Goal: Register for event/course

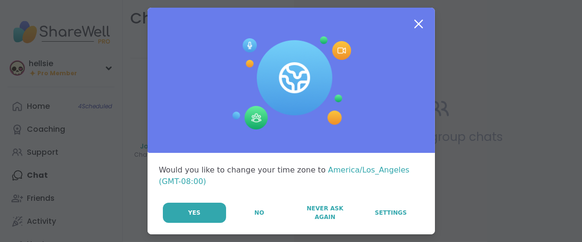
click at [254, 217] on span "No" at bounding box center [259, 212] width 10 height 9
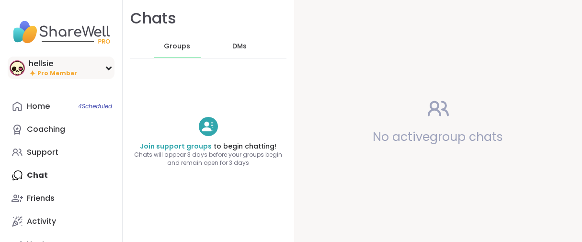
click at [33, 69] on div "hellsie" at bounding box center [53, 63] width 48 height 11
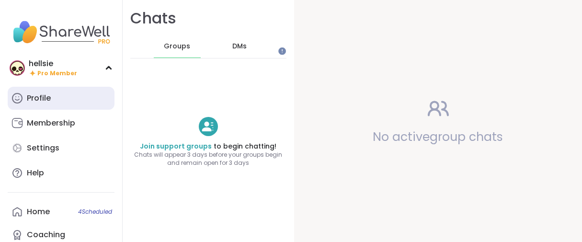
click at [35, 105] on link "Profile" at bounding box center [61, 98] width 107 height 23
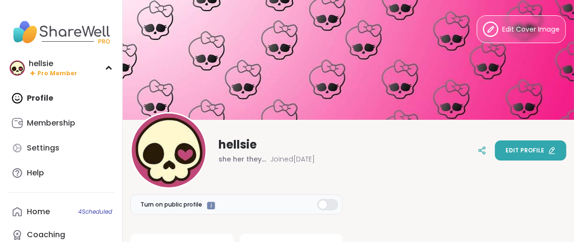
click at [495, 151] on button "Edit profile" at bounding box center [530, 150] width 71 height 20
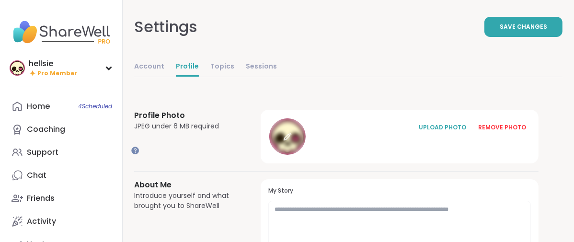
click at [305, 155] on div at bounding box center [287, 136] width 36 height 36
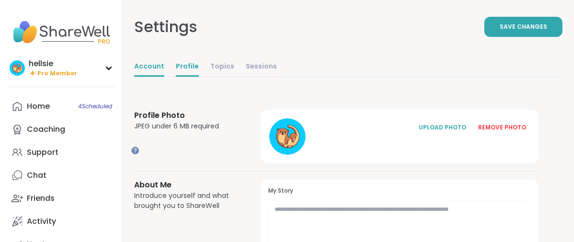
click at [164, 77] on link "Account" at bounding box center [149, 66] width 30 height 19
select select "**"
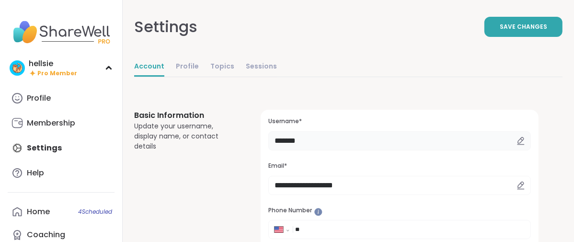
click at [369, 150] on input "*******" at bounding box center [399, 140] width 262 height 19
type input "*"
type input "*******"
click at [484, 37] on button "Save Changes" at bounding box center [523, 27] width 78 height 20
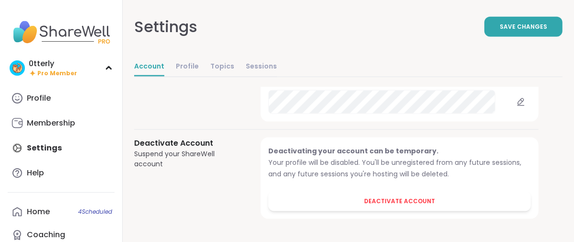
scroll to position [1237, 0]
click at [199, 77] on link "Profile" at bounding box center [187, 66] width 23 height 19
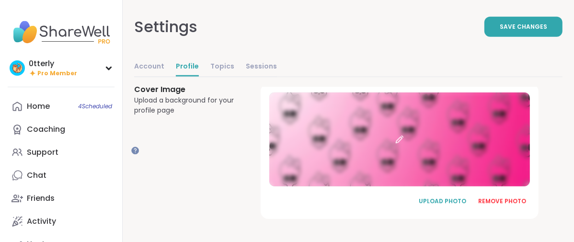
scroll to position [761, 0]
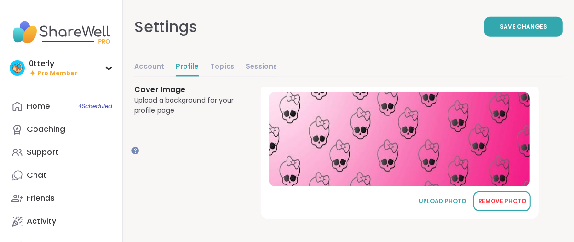
click at [507, 198] on div "REMOVE PHOTO" at bounding box center [502, 201] width 48 height 9
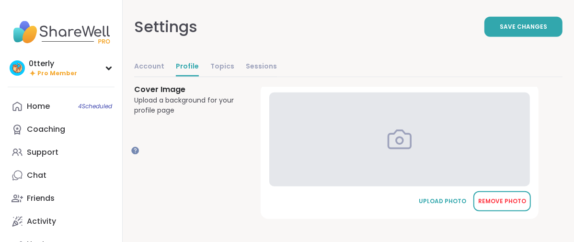
scroll to position [757, 0]
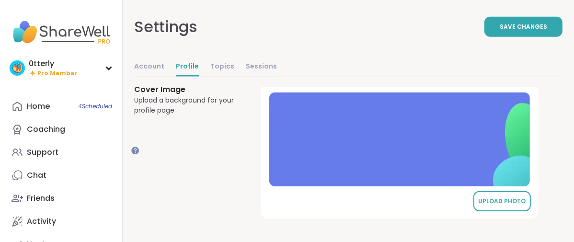
click at [500, 197] on div "UPLOAD PHOTO" at bounding box center [502, 201] width 48 height 9
click at [521, 197] on div "UPLOAD PHOTO" at bounding box center [502, 201] width 48 height 9
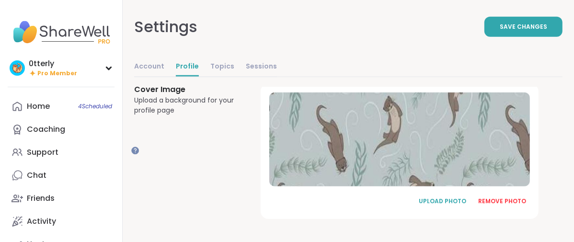
scroll to position [704, 0]
click at [29, 76] on div "0tterly Pro Member" at bounding box center [61, 67] width 107 height 23
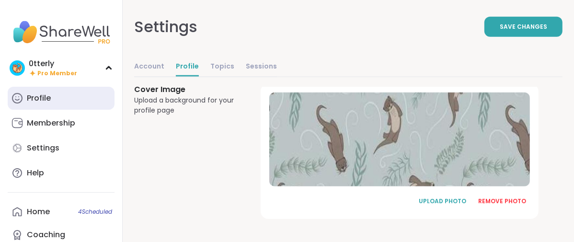
click at [46, 103] on div "Profile" at bounding box center [39, 98] width 24 height 11
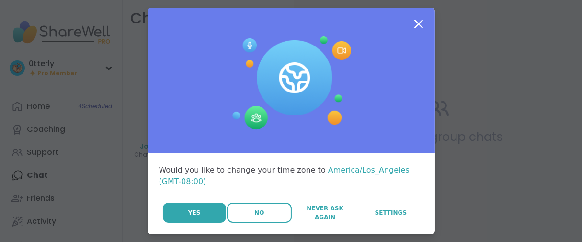
click at [233, 223] on button "No" at bounding box center [259, 213] width 65 height 20
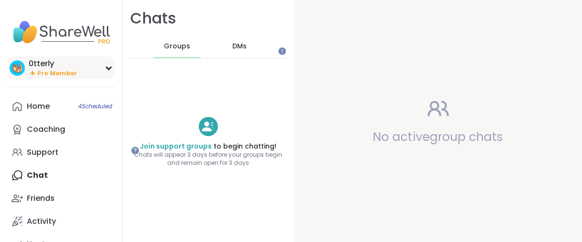
click at [34, 68] on div "0tterly" at bounding box center [53, 63] width 48 height 11
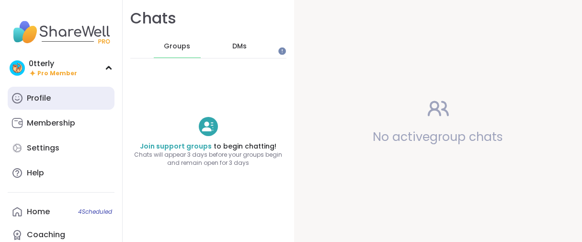
click at [40, 103] on div "Profile" at bounding box center [39, 98] width 24 height 11
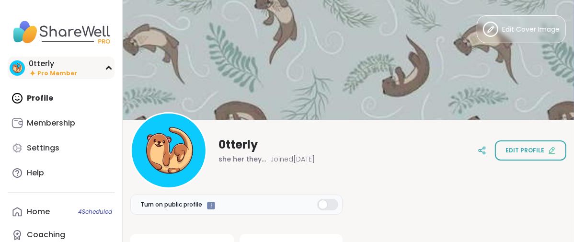
click at [52, 78] on span "Pro Member" at bounding box center [57, 73] width 40 height 8
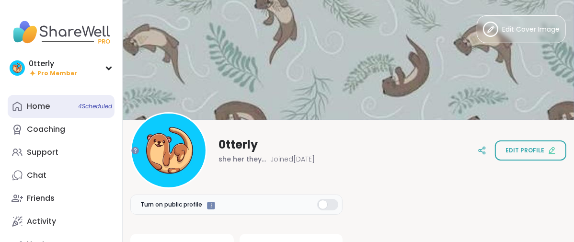
click at [50, 112] on div "Home 4 Scheduled" at bounding box center [38, 106] width 23 height 11
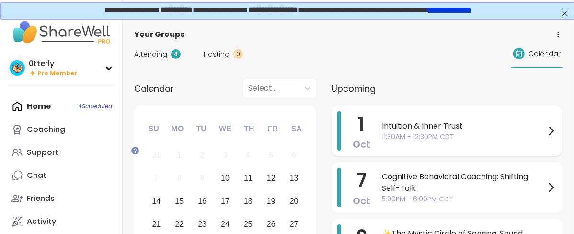
click at [454, 132] on span "Intuition & Inner Trust" at bounding box center [463, 125] width 163 height 11
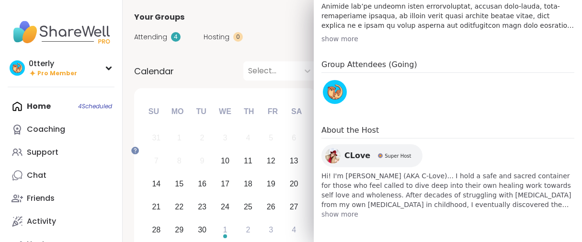
scroll to position [499, 0]
click at [237, 80] on div "Calendar Select..." at bounding box center [225, 70] width 182 height 19
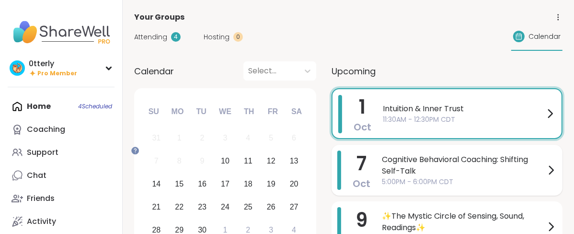
click at [437, 174] on span "Cognitive Behavioral Coaching: Shifting Self-Talk" at bounding box center [463, 165] width 163 height 23
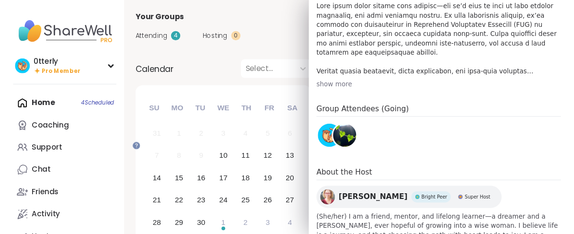
scroll to position [425, 0]
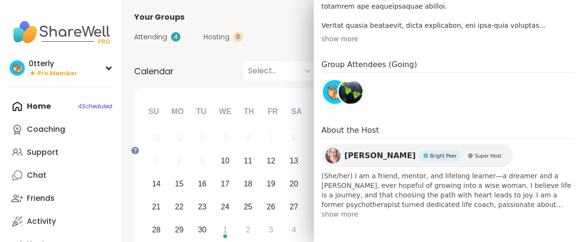
click at [248, 79] on div "Calendar Select..." at bounding box center [225, 70] width 182 height 19
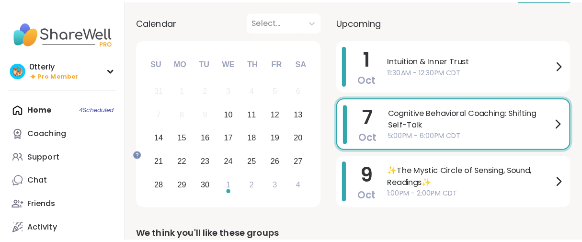
scroll to position [159, 0]
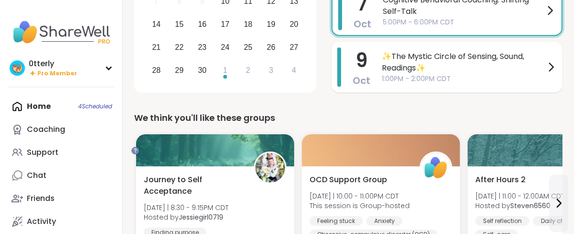
click at [423, 87] on div "9 Oct ✨The Mystic Circle of Sensing, Sound, Readings✨ 1:00PM - 2:00PM CDT" at bounding box center [446, 67] width 231 height 51
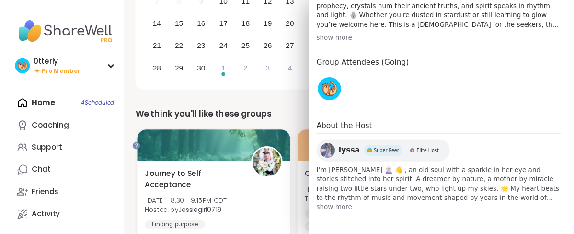
scroll to position [479, 0]
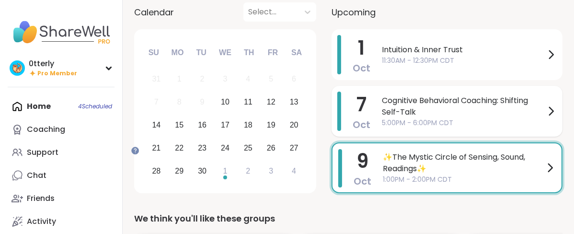
scroll to position [53, 0]
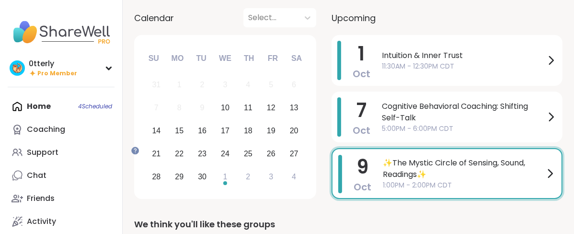
click at [316, 114] on div "September 2025 Su Mo Tu We Th Fr Sa 31 1 2 3 4 5 6 7 8 9 10 11 12 13 14 15 16 1…" at bounding box center [225, 117] width 182 height 164
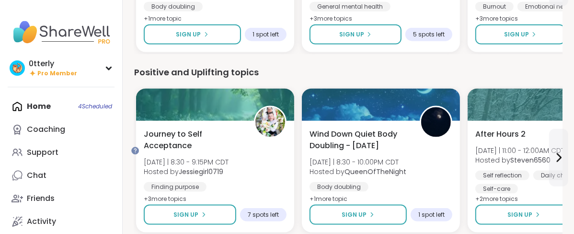
scroll to position [798, 0]
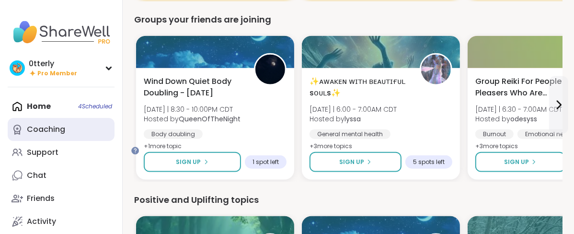
click at [65, 135] on div "Coaching" at bounding box center [46, 129] width 38 height 11
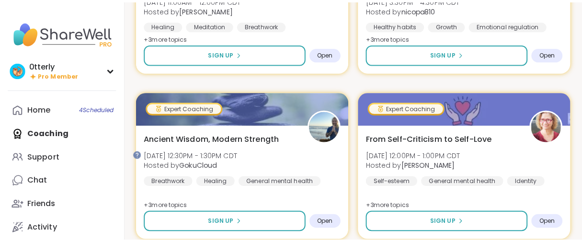
scroll to position [638, 0]
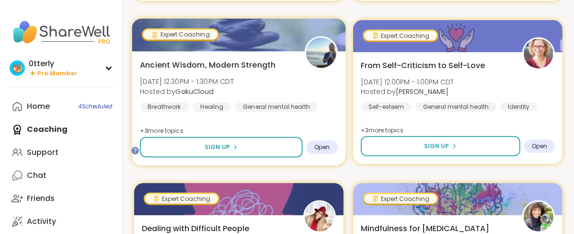
click at [276, 70] on span "Ancient Wisdom, Modern Strength" at bounding box center [208, 64] width 136 height 11
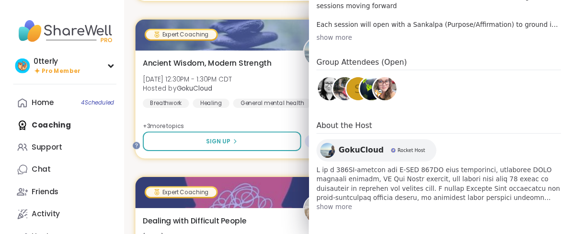
scroll to position [479, 0]
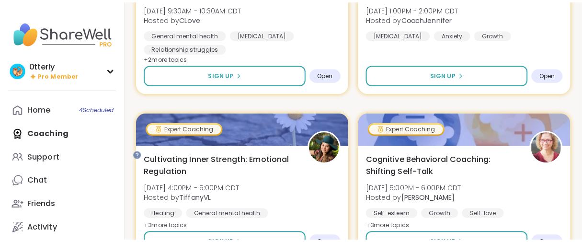
scroll to position [851, 0]
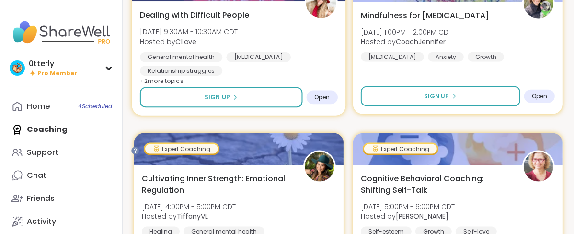
click at [310, 56] on div "Dealing with Difficult People Mon, Sep 15 | 9:30AM - 10:30AM CDT Hosted by CLov…" at bounding box center [239, 58] width 214 height 114
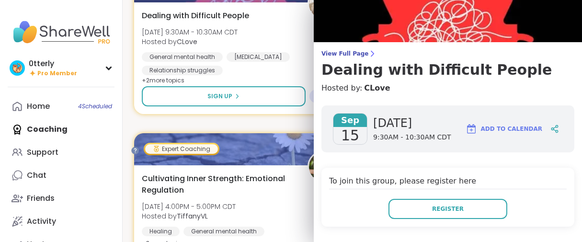
scroll to position [106, 0]
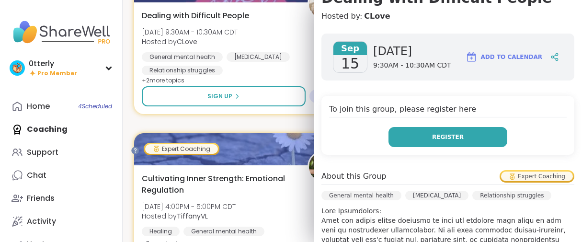
click at [432, 141] on span "Register" at bounding box center [448, 137] width 32 height 9
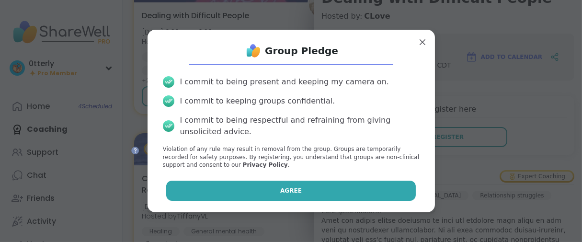
click at [245, 194] on button "Agree" at bounding box center [290, 190] width 249 height 20
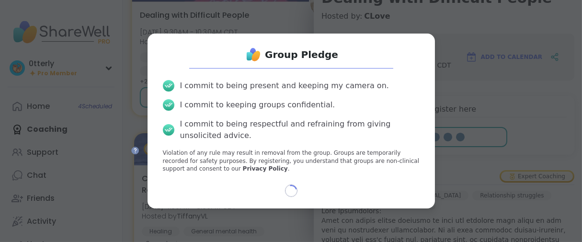
select select "**"
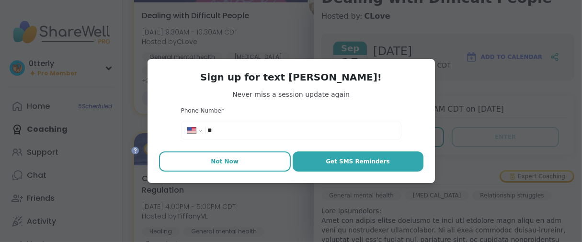
click at [240, 171] on button "Not Now" at bounding box center [225, 161] width 132 height 20
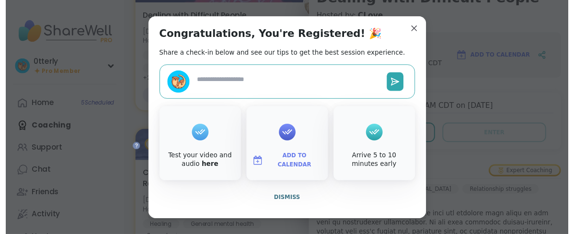
scroll to position [27, 0]
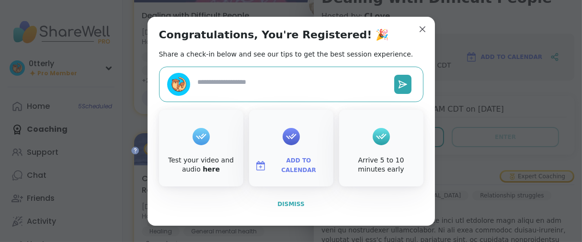
click at [278, 207] on span "Dismiss" at bounding box center [290, 204] width 27 height 7
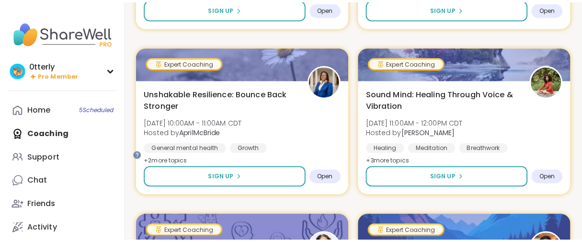
scroll to position [2181, 0]
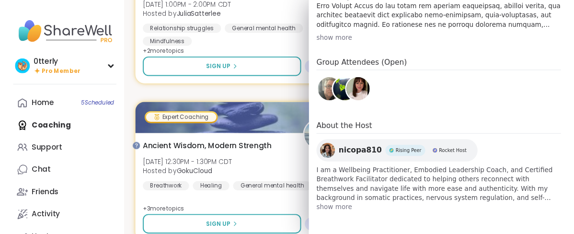
scroll to position [506, 0]
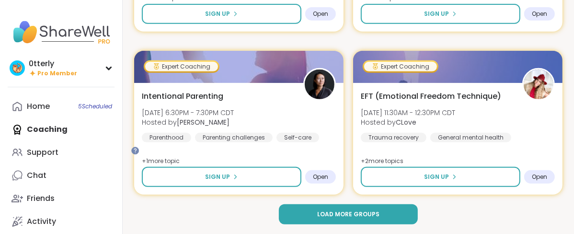
scroll to position [2999, 0]
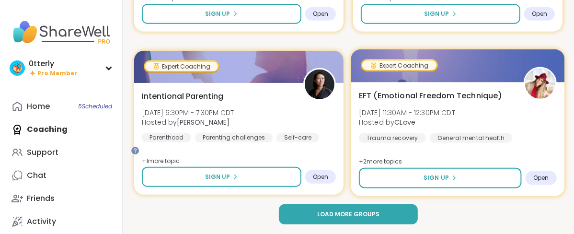
click at [471, 101] on span "EFT (Emotional Freedom Technique)" at bounding box center [430, 95] width 143 height 11
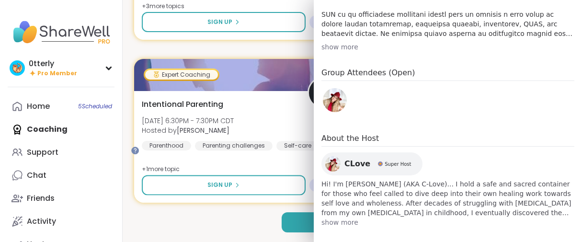
scroll to position [240, 0]
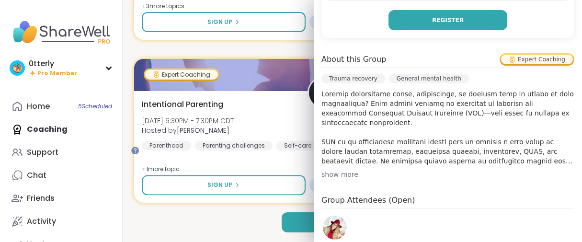
click at [404, 30] on button "Register" at bounding box center [447, 20] width 119 height 20
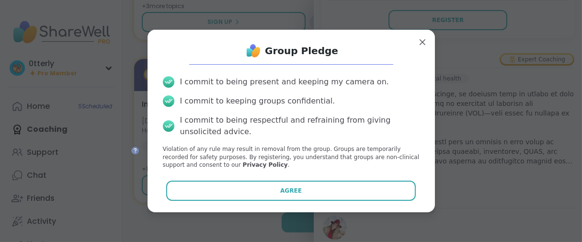
scroll to position [38, 0]
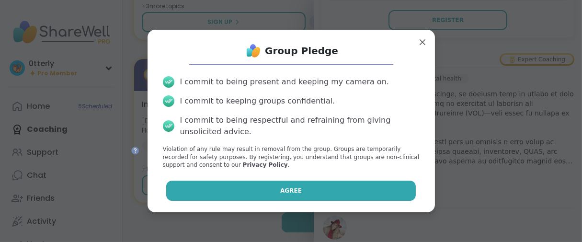
click at [233, 200] on button "Agree" at bounding box center [290, 190] width 249 height 20
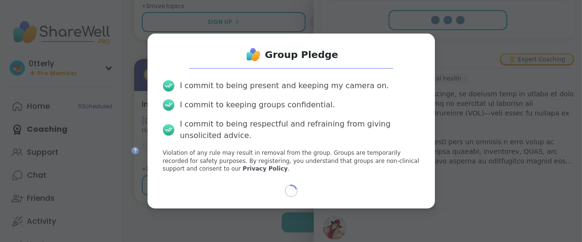
scroll to position [31, 0]
select select "**"
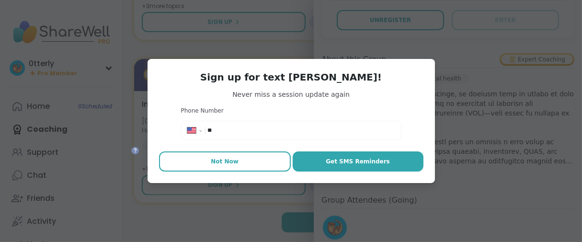
click at [219, 166] on span "Not Now" at bounding box center [225, 161] width 28 height 9
type textarea "*"
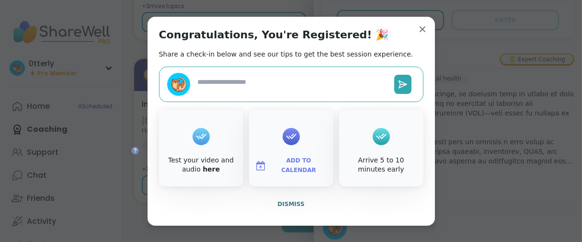
scroll to position [27, 0]
click at [277, 207] on span "Dismiss" at bounding box center [290, 204] width 27 height 7
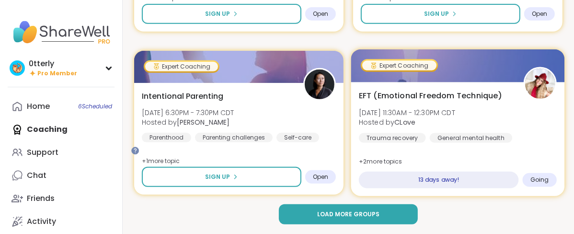
click at [470, 93] on div "EFT (Emotional Freedom Technique) Wed, Sep 24 | 11:30AM - 12:30PM CDT Hosted by…" at bounding box center [458, 139] width 214 height 114
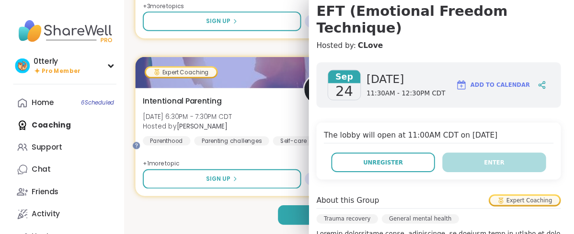
scroll to position [213, 0]
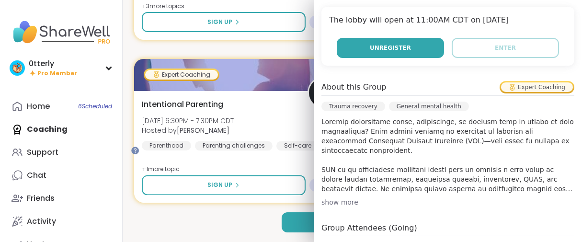
click at [390, 52] on span "Unregister" at bounding box center [390, 48] width 41 height 9
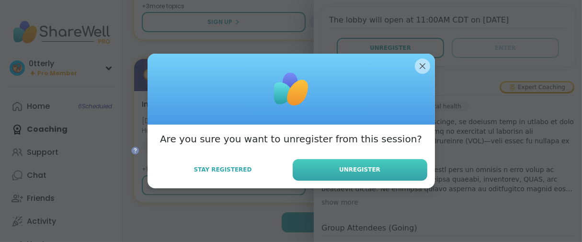
click at [374, 178] on button "Unregister" at bounding box center [360, 170] width 135 height 22
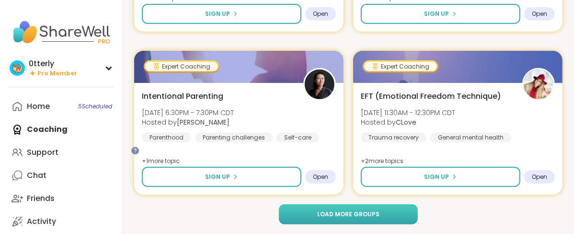
click at [383, 216] on button "Load more groups" at bounding box center [348, 214] width 139 height 20
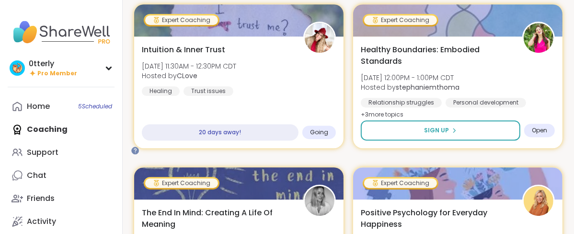
scroll to position [4640, 0]
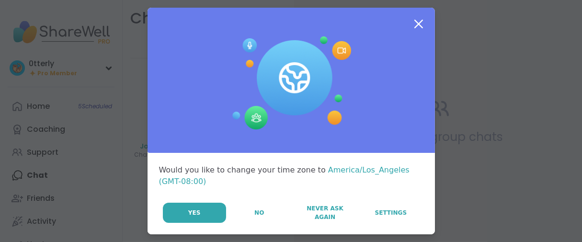
drag, startPoint x: 245, startPoint y: 227, endPoint x: 241, endPoint y: 225, distance: 4.9
click at [242, 223] on button "No" at bounding box center [259, 213] width 65 height 20
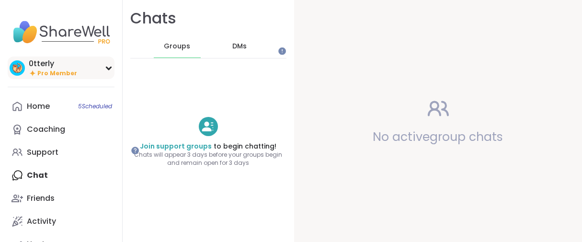
click at [63, 78] on span "Pro Member" at bounding box center [57, 73] width 40 height 8
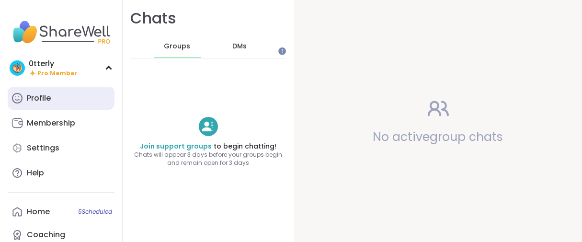
click at [49, 103] on div "Profile" at bounding box center [39, 98] width 24 height 11
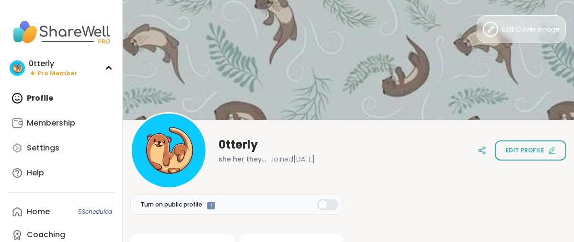
click at [502, 32] on span "Edit Cover Image" at bounding box center [530, 29] width 57 height 10
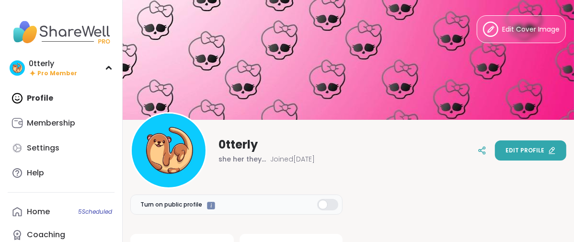
click at [510, 150] on span "Edit profile" at bounding box center [524, 150] width 39 height 9
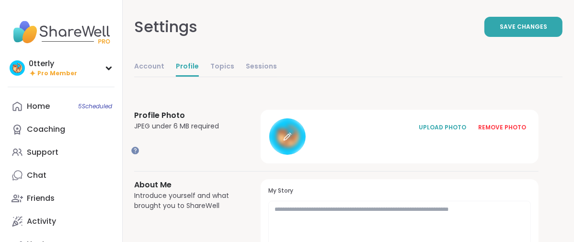
click at [305, 155] on div at bounding box center [287, 136] width 36 height 36
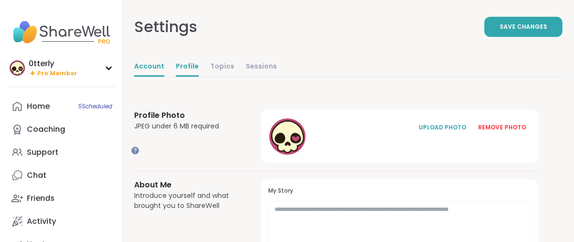
click at [164, 77] on link "Account" at bounding box center [149, 66] width 30 height 19
select select "**"
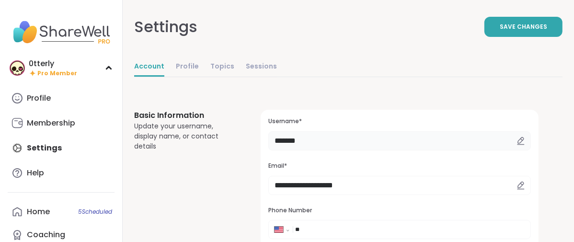
click at [372, 150] on input "*******" at bounding box center [399, 140] width 262 height 19
type input "*"
type input "*******"
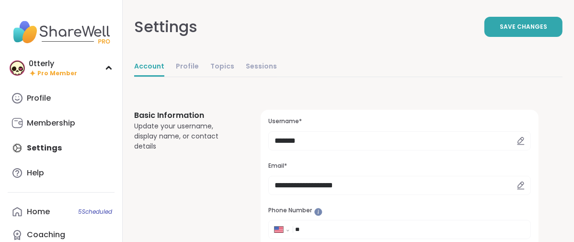
click at [484, 37] on button "Save Changes" at bounding box center [523, 27] width 78 height 20
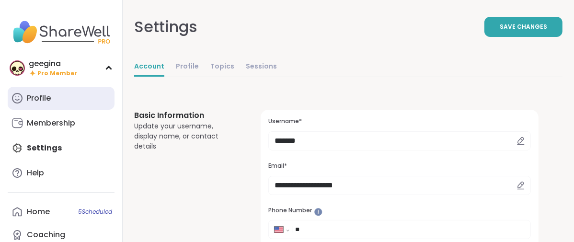
click at [68, 110] on link "Profile" at bounding box center [61, 98] width 107 height 23
